Goal: Obtain resource: Download file/media

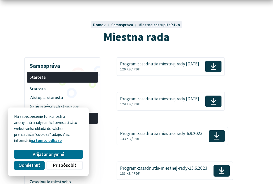
scroll to position [42, 0]
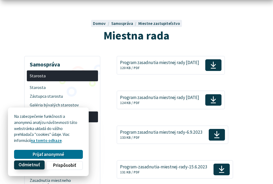
click at [38, 164] on span "Odmietnuť" at bounding box center [29, 165] width 21 height 6
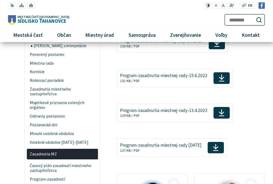
scroll to position [134, 0]
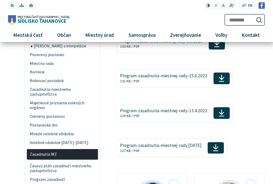
click at [51, 150] on span "Zasadnutia MZ" at bounding box center [62, 154] width 65 height 9
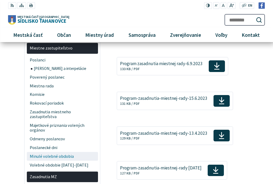
scroll to position [111, 0]
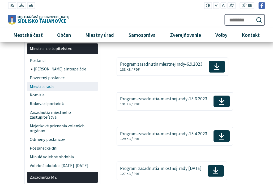
click at [45, 85] on span "Miestna rada" at bounding box center [62, 86] width 65 height 9
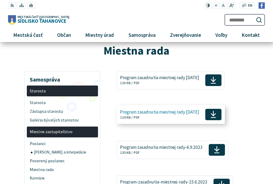
scroll to position [27, 0]
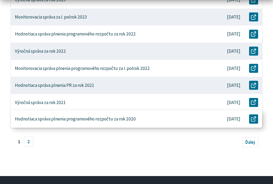
scroll to position [244, 0]
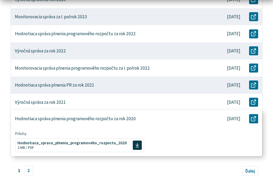
click at [85, 117] on p "Hodnotiaca správa plnenia programového rozpočtu za rok 2020" at bounding box center [75, 119] width 121 height 6
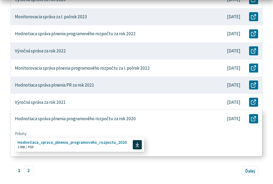
click at [118, 142] on span "Hodnotiaca_sprava_plnenia_programoveho_rozpoctu_2020" at bounding box center [71, 143] width 109 height 4
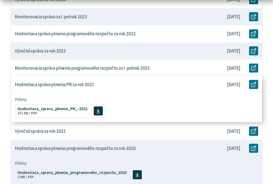
click at [56, 84] on p "Hodnotiaca správa plnenia PR za rok 2021" at bounding box center [54, 85] width 79 height 6
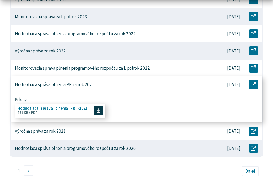
click at [59, 108] on span "Hodnotiaca_sprava_plnenia_PR_-2021" at bounding box center [52, 108] width 70 height 4
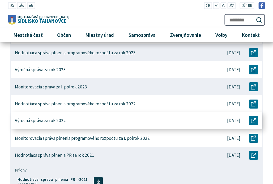
scroll to position [164, 0]
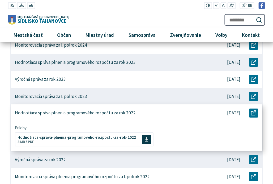
click at [85, 116] on div "Hodnotiaca správa plnenia programového rozpočtu za rok 2022" at bounding box center [108, 113] width 195 height 17
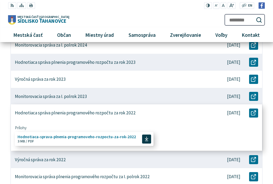
click at [84, 138] on span "Hodnotiaca-sprava-plnenia-programoveho-rozpoctu-za-rok-2022" at bounding box center [76, 137] width 118 height 4
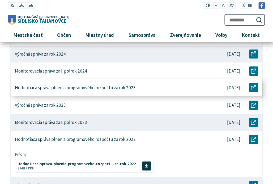
scroll to position [138, 0]
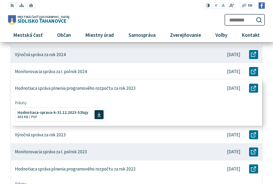
click at [92, 88] on p "Hodnotiaca správa plnenia programového rozpočtu za rok 2023" at bounding box center [75, 89] width 121 height 6
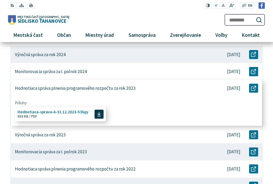
click at [72, 110] on span "Hodnotiaca-sprava-k-31.12.2023-53lujy" at bounding box center [52, 112] width 71 height 4
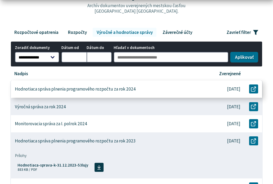
scroll to position [99, 0]
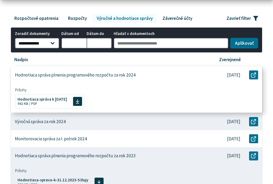
click at [100, 76] on p "Hodnotiaca správa plnenia programového rozpočtu za rok 2024" at bounding box center [75, 75] width 121 height 6
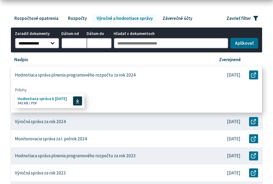
click at [63, 99] on span "Hodnotiaca správa k 31.12.2024" at bounding box center [41, 99] width 49 height 4
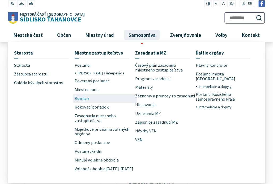
click at [80, 97] on span "Komisie" at bounding box center [81, 98] width 15 height 9
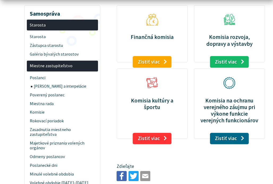
scroll to position [94, 0]
